Goal: Information Seeking & Learning: Learn about a topic

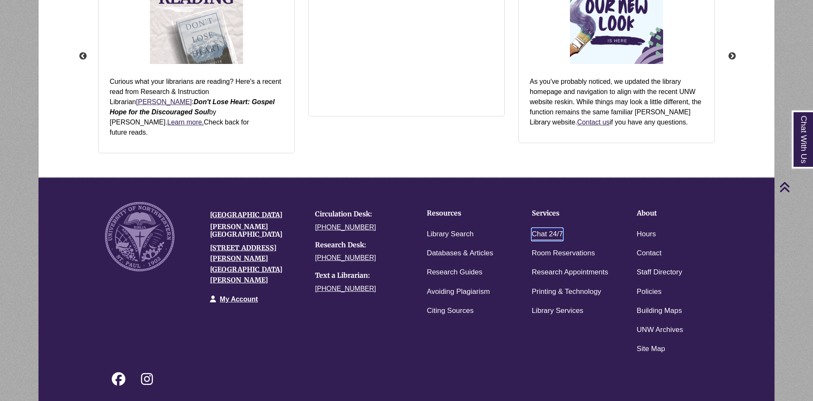
click at [540, 228] on link "Chat 24/7" at bounding box center [547, 234] width 31 height 12
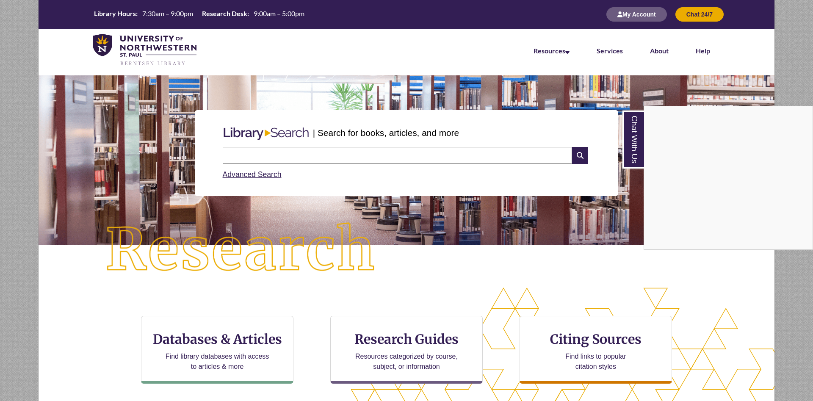
click at [408, 346] on div "Chat With Us" at bounding box center [406, 200] width 813 height 401
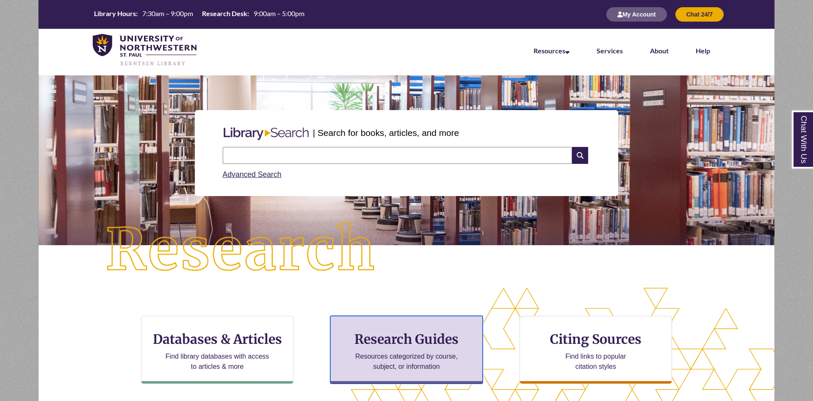
click at [408, 336] on h3 "Research Guides" at bounding box center [406, 339] width 138 height 16
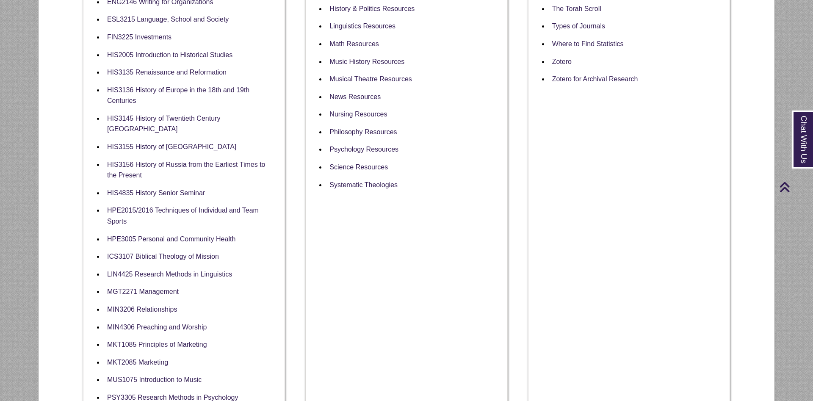
scroll to position [648, 0]
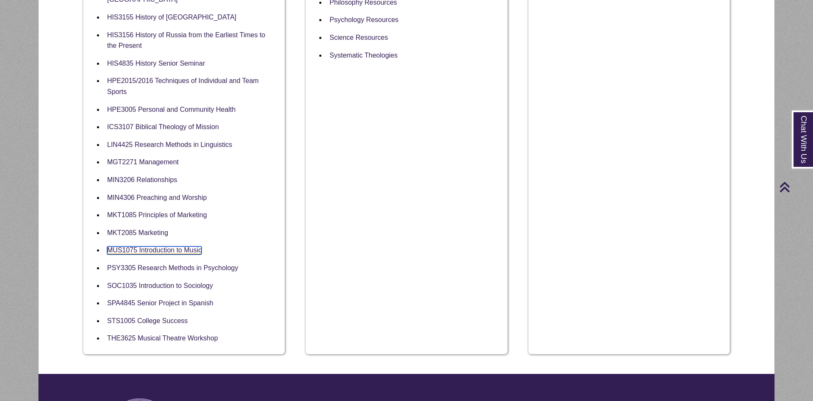
click at [152, 247] on link "MUS1075 Introduction to Music" at bounding box center [154, 250] width 94 height 8
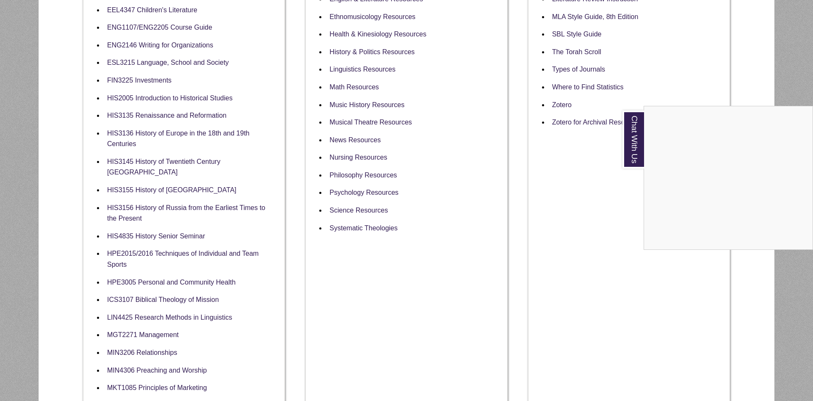
scroll to position [389, 0]
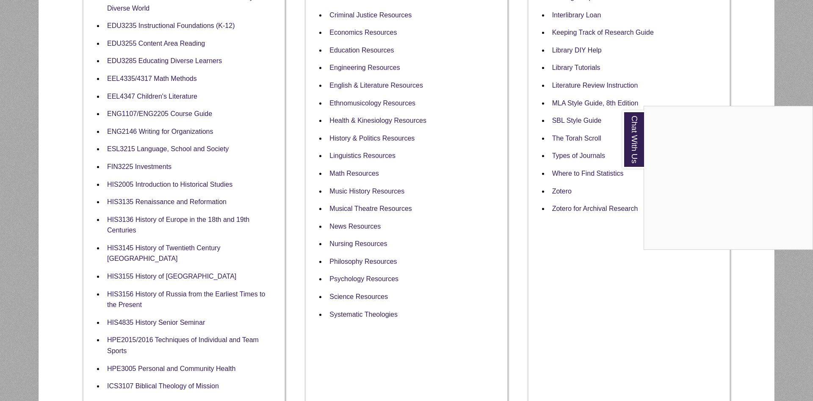
click at [442, 222] on div "Chat With Us" at bounding box center [406, 200] width 813 height 401
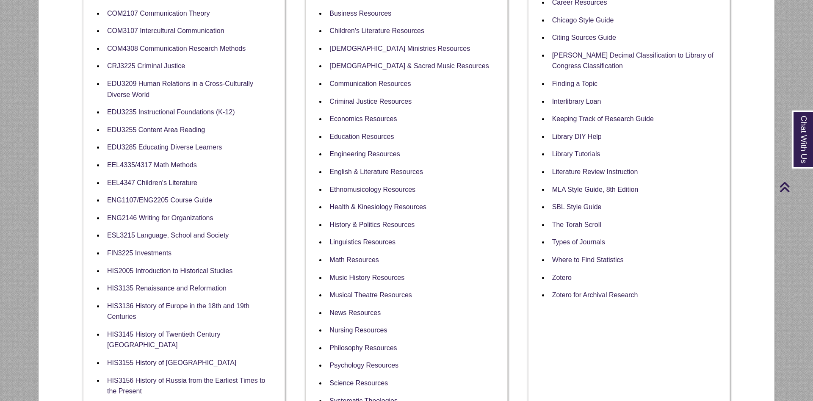
scroll to position [346, 0]
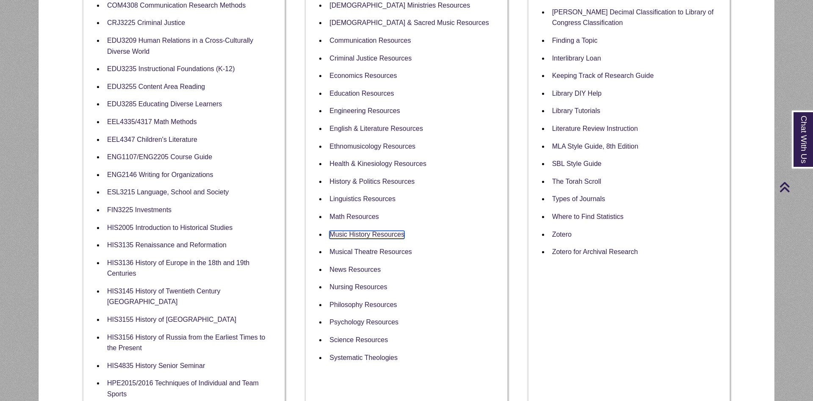
click at [379, 231] on link "Music History Resources" at bounding box center [366, 235] width 75 height 8
click at [609, 370] on div "Information Guides AI, ChatGPT, and the Library Ambassadors Information APA (7t…" at bounding box center [629, 234] width 202 height 843
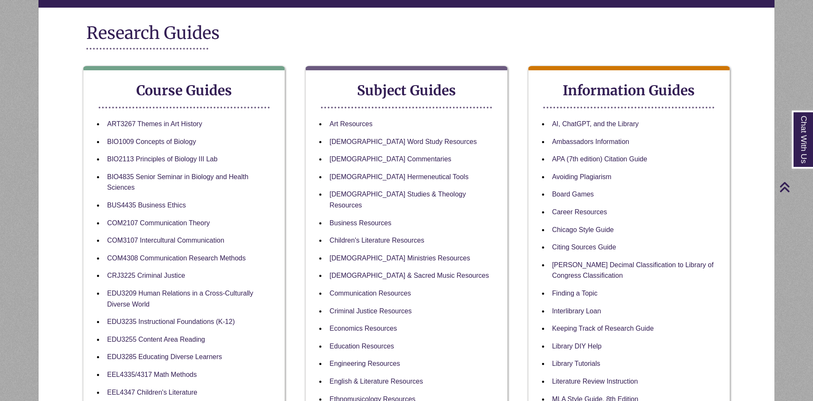
scroll to position [86, 0]
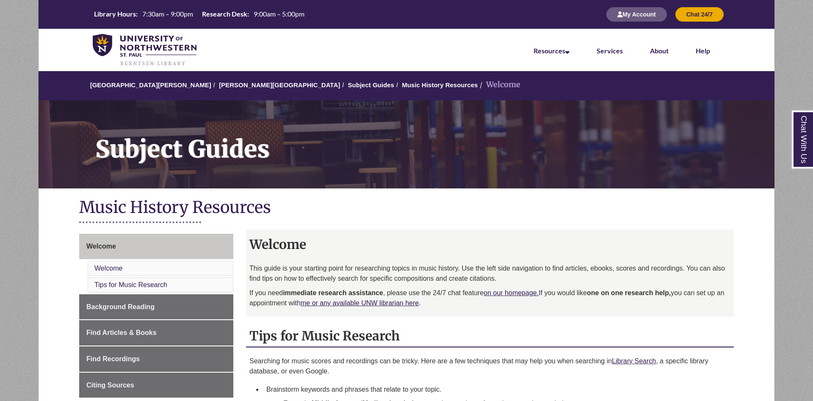
scroll to position [173, 0]
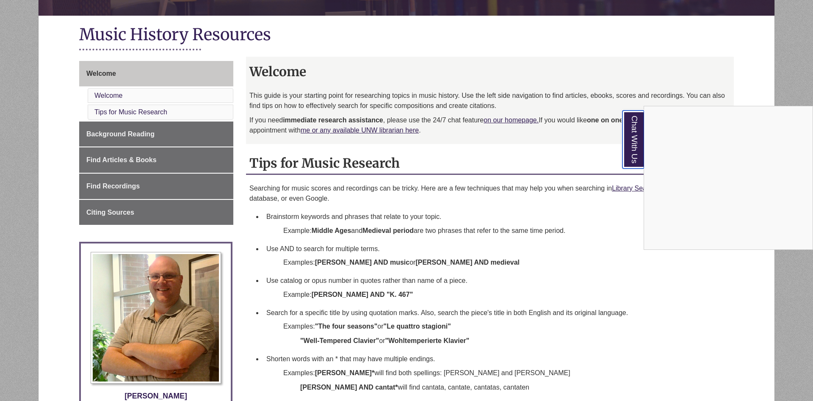
click at [636, 144] on link "Chat With Us" at bounding box center [633, 140] width 22 height 58
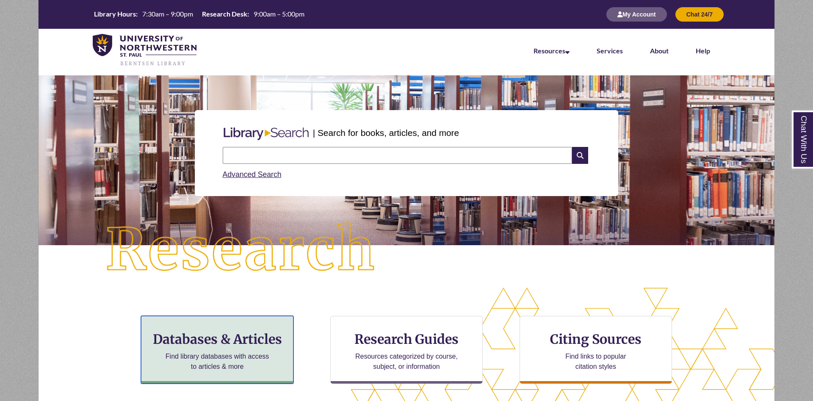
click at [252, 344] on h3 "Databases & Articles" at bounding box center [217, 339] width 138 height 16
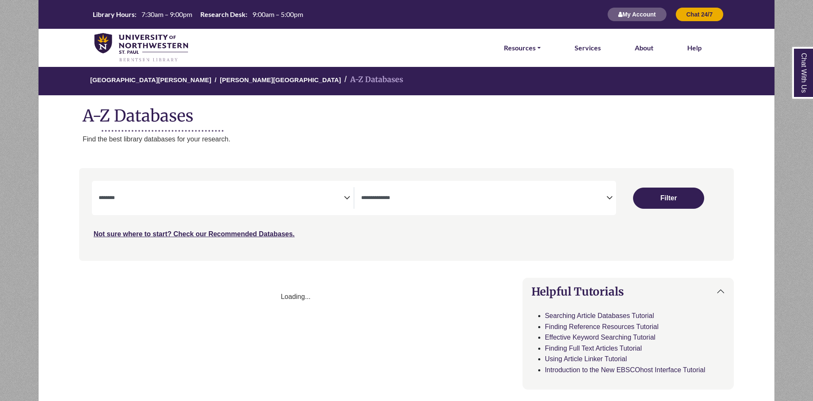
select select "Database Subject Filter"
select select "Database Types Filter"
select select "Database Subject Filter"
select select "Database Types Filter"
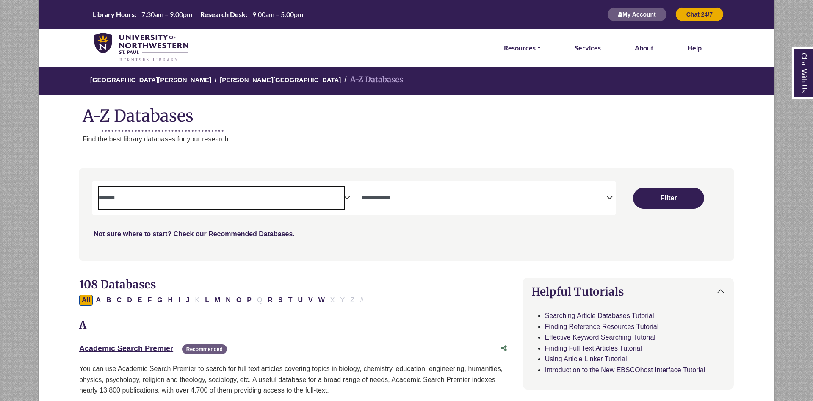
click at [295, 204] on span "Search filters" at bounding box center [221, 198] width 245 height 22
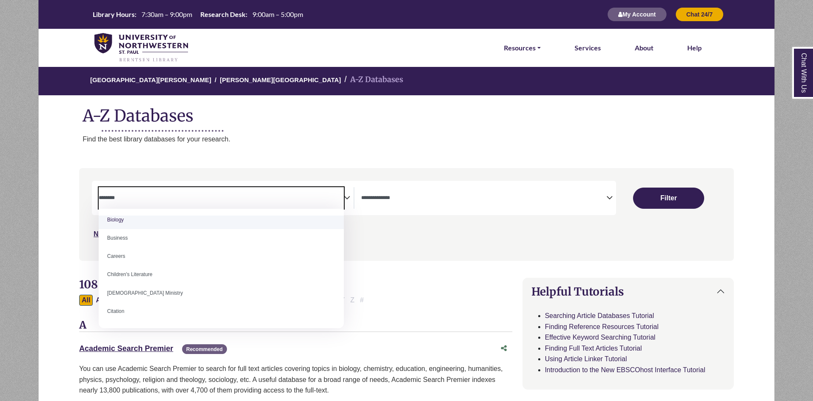
scroll to position [71, 0]
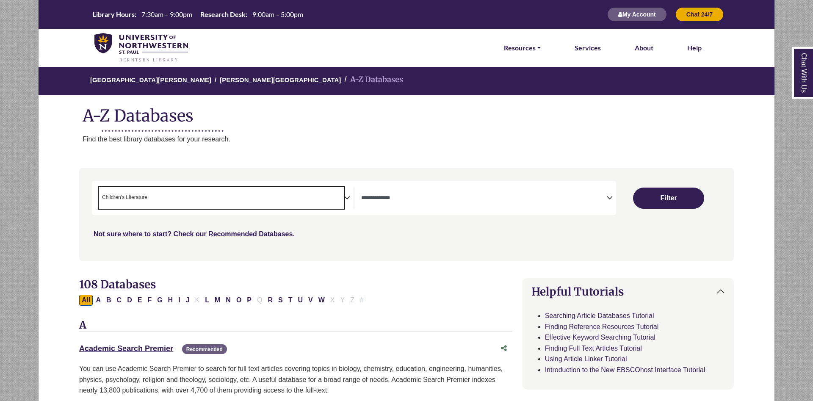
select select "*****"
click at [669, 203] on button "Filter" at bounding box center [668, 198] width 71 height 21
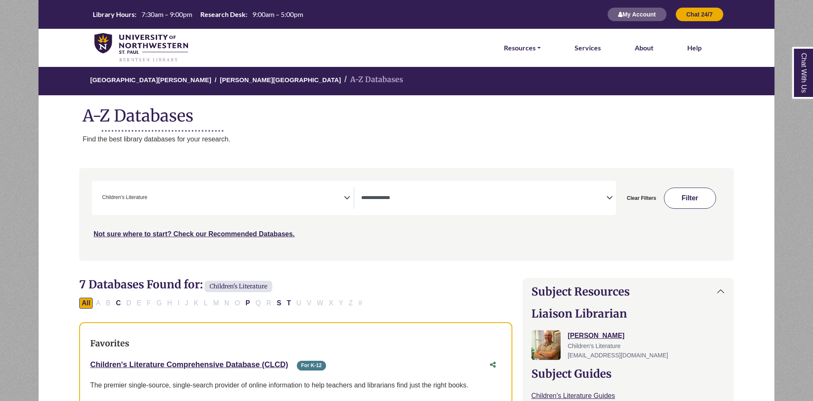
select select "Database Types Filter"
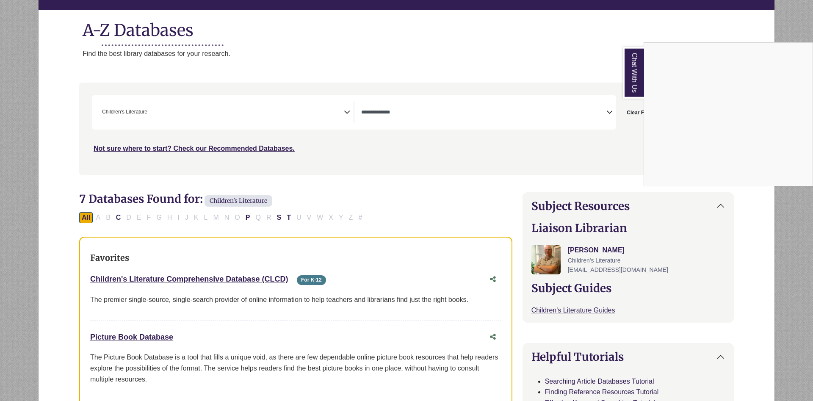
scroll to position [86, 0]
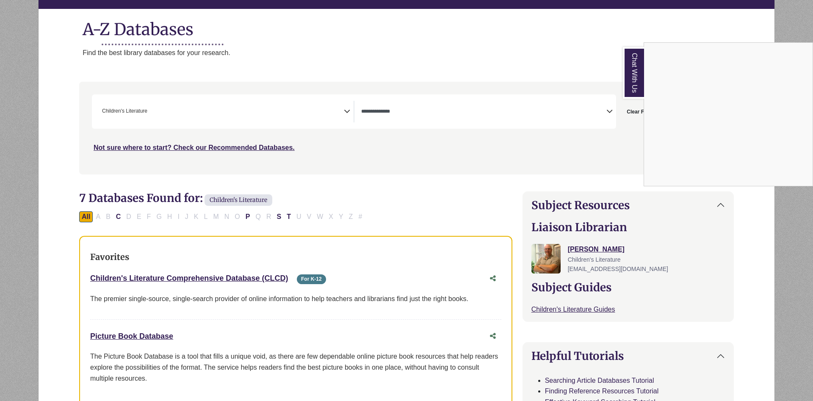
click at [269, 314] on div "Chat With Us" at bounding box center [406, 200] width 813 height 401
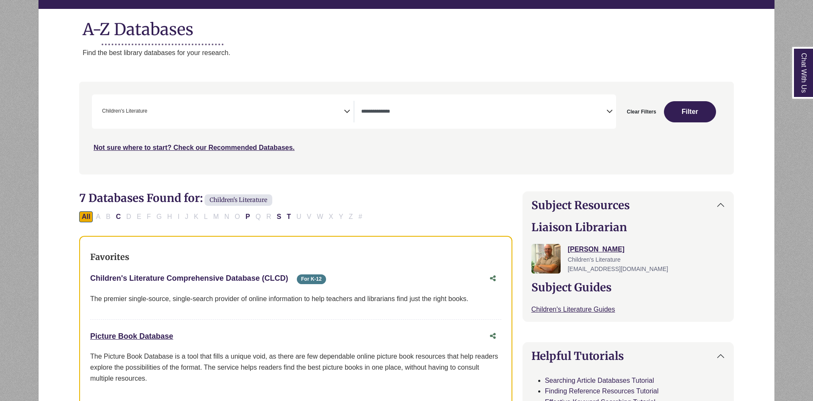
click at [246, 280] on link "Children's Literature Comprehensive Database (CLCD) This link opens in a new wi…" at bounding box center [189, 278] width 198 height 8
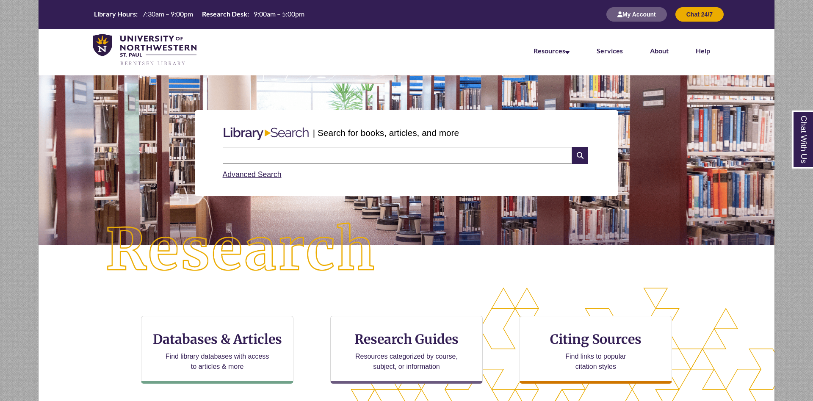
click at [273, 155] on input "text" at bounding box center [397, 155] width 349 height 17
type input "**********"
